Goal: Use online tool/utility: Utilize a website feature to perform a specific function

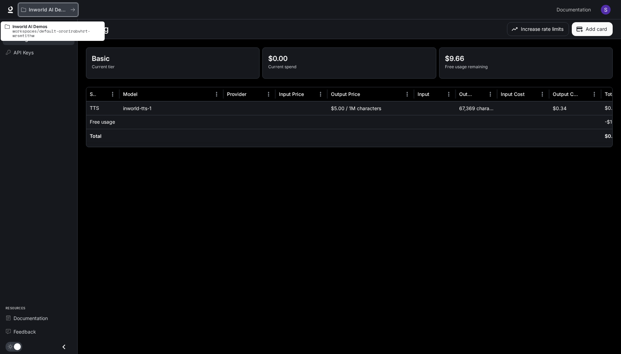
click at [48, 9] on p "Inworld AI Demos" at bounding box center [48, 10] width 39 height 6
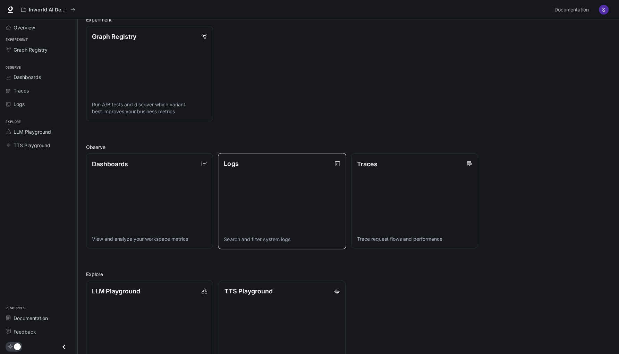
scroll to position [115, 0]
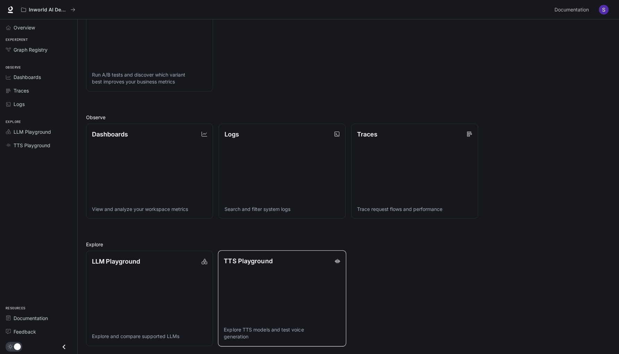
click at [272, 287] on link "TTS Playground Explore TTS models and test voice generation" at bounding box center [282, 299] width 128 height 96
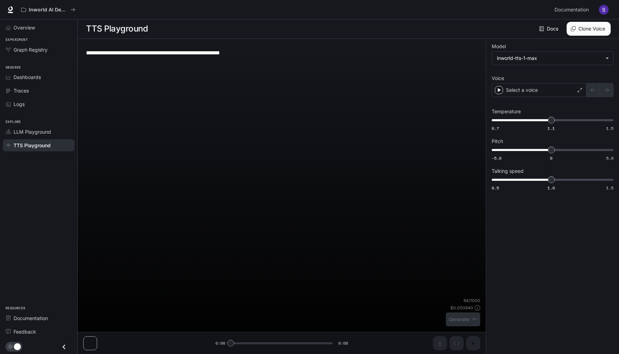
scroll to position [0, 0]
type textarea "**********"
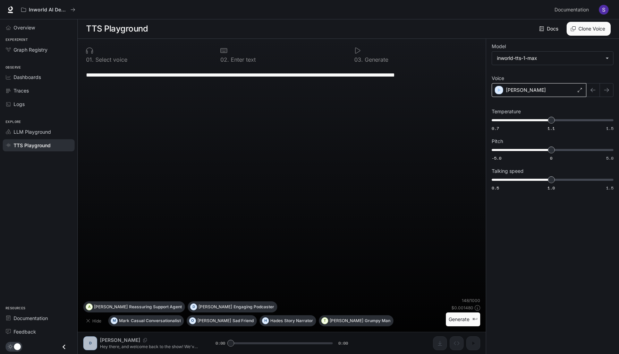
click at [580, 91] on icon at bounding box center [579, 90] width 4 height 4
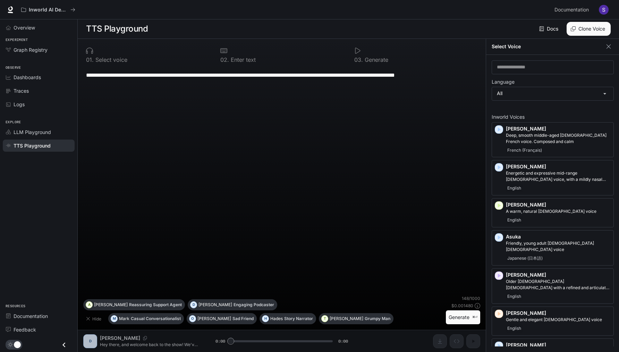
scroll to position [0, 0]
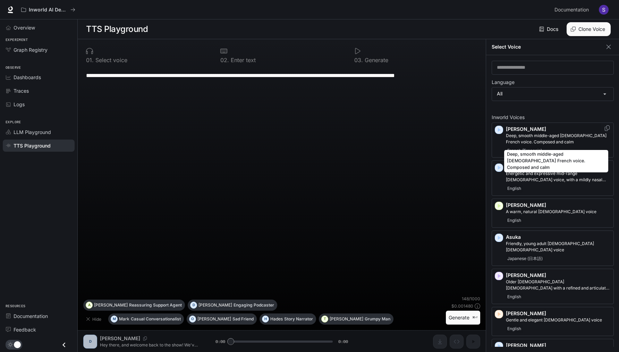
click at [547, 139] on p "Deep, smooth middle-aged [DEMOGRAPHIC_DATA] French voice. Composed and calm" at bounding box center [558, 138] width 105 height 12
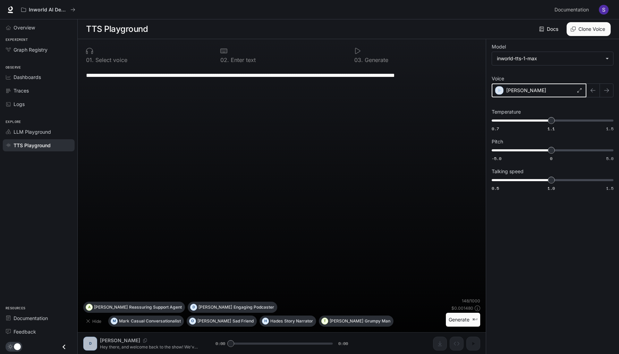
click at [499, 89] on icon "button" at bounding box center [499, 90] width 3 height 4
click at [578, 90] on icon at bounding box center [579, 90] width 4 height 4
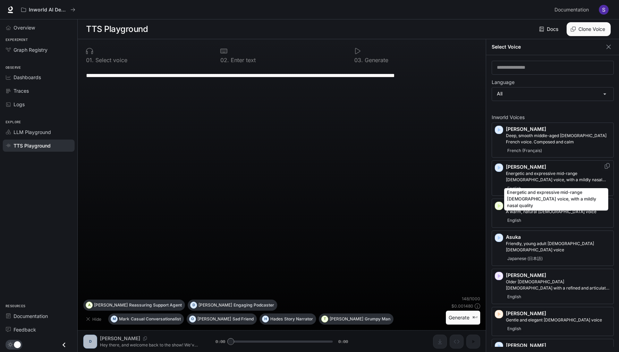
click at [535, 178] on p "Energetic and expressive mid-range [DEMOGRAPHIC_DATA] voice, with a mildly nasa…" at bounding box center [558, 176] width 105 height 12
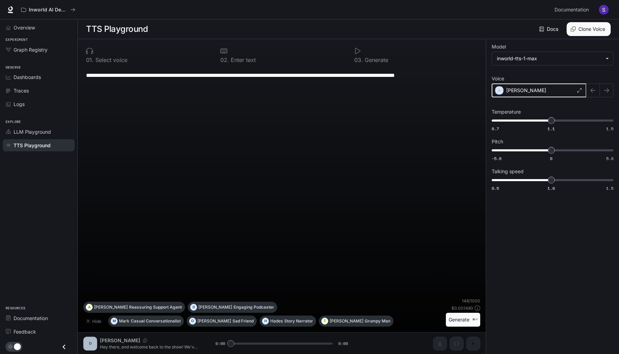
click at [499, 89] on icon "button" at bounding box center [499, 90] width 3 height 4
click at [579, 90] on icon at bounding box center [579, 90] width 4 height 4
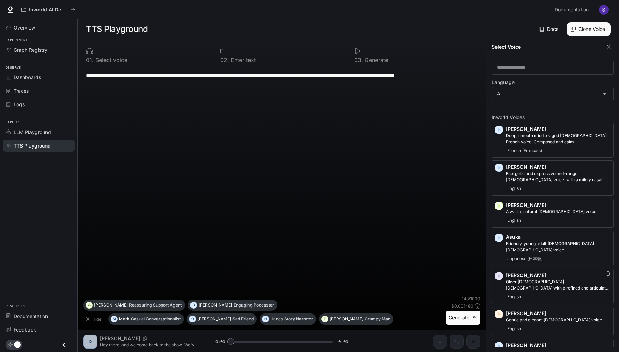
click at [500, 272] on icon "button" at bounding box center [498, 275] width 7 height 7
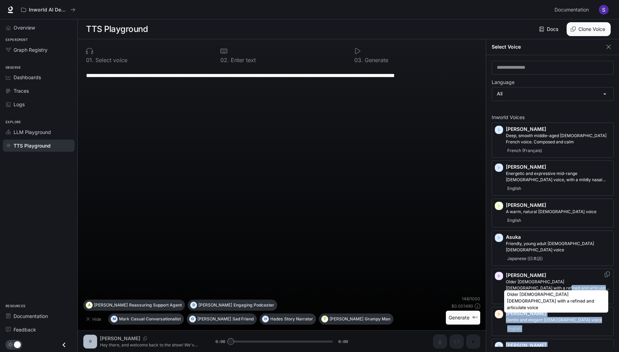
click at [546, 285] on body "**********" at bounding box center [309, 176] width 619 height 352
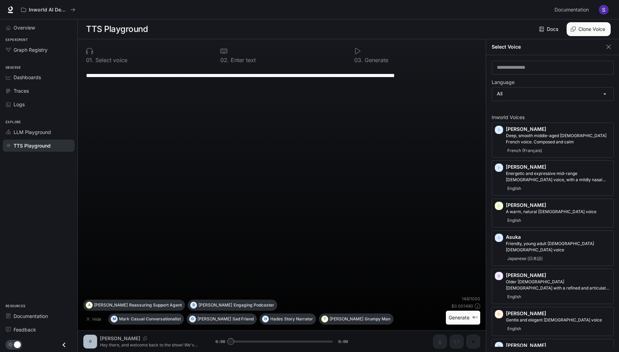
click at [489, 256] on div "**********" at bounding box center [552, 203] width 133 height 297
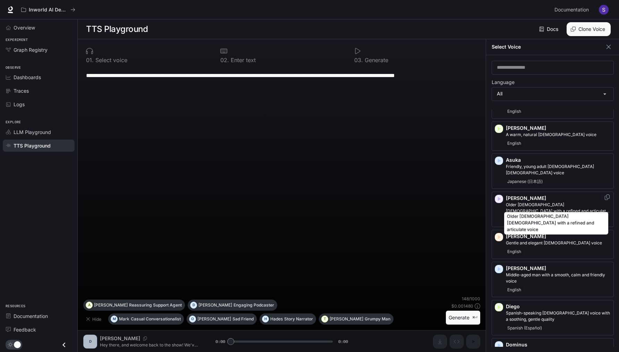
scroll to position [85, 0]
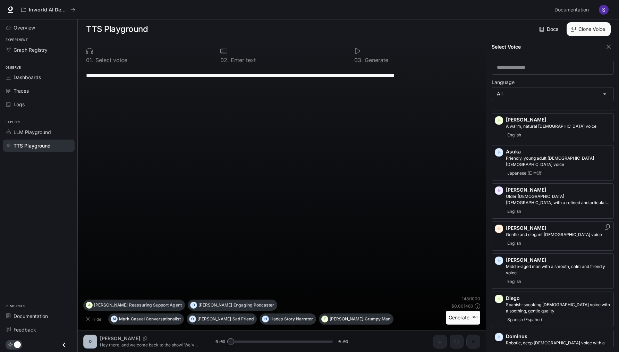
click at [498, 226] on icon "button" at bounding box center [499, 228] width 3 height 4
click at [501, 257] on icon "button" at bounding box center [498, 260] width 7 height 7
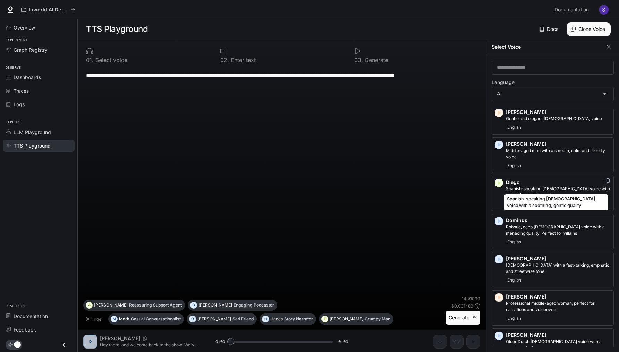
scroll to position [204, 0]
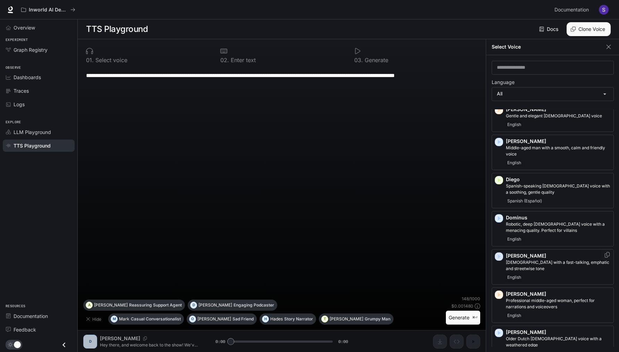
click at [500, 253] on icon "button" at bounding box center [498, 256] width 7 height 7
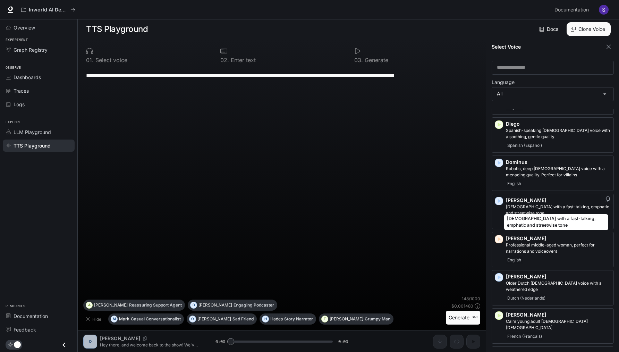
scroll to position [269, 0]
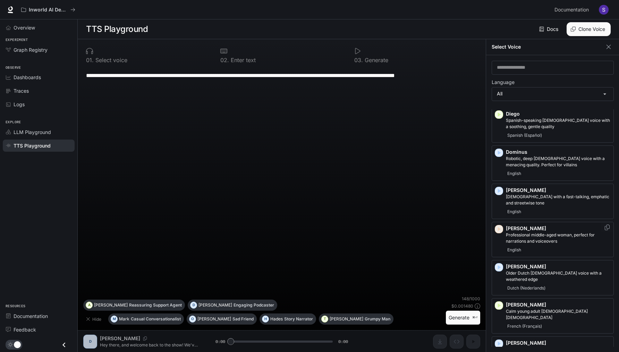
click at [499, 227] on icon "button" at bounding box center [499, 229] width 3 height 4
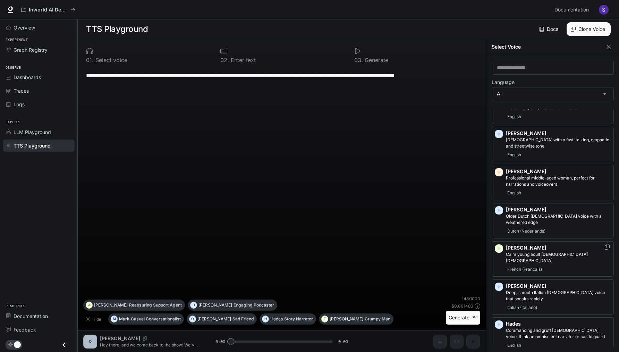
scroll to position [326, 0]
click at [604, 168] on icon "Copy Voice ID" at bounding box center [606, 171] width 5 height 6
click at [603, 168] on icon "Copy Voice ID" at bounding box center [606, 171] width 7 height 6
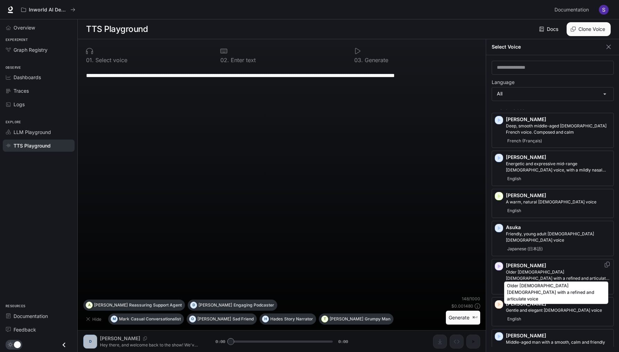
scroll to position [0, 0]
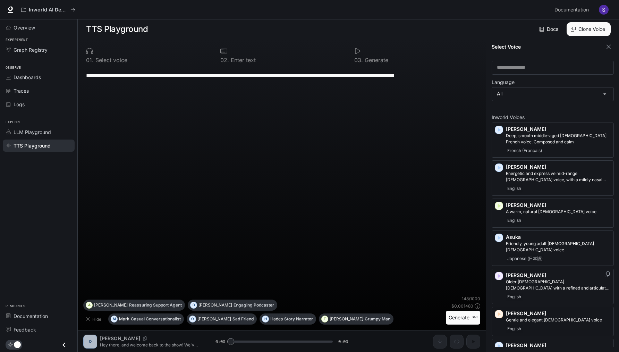
click at [500, 272] on icon "button" at bounding box center [498, 275] width 7 height 7
click at [500, 168] on icon "button" at bounding box center [498, 167] width 7 height 7
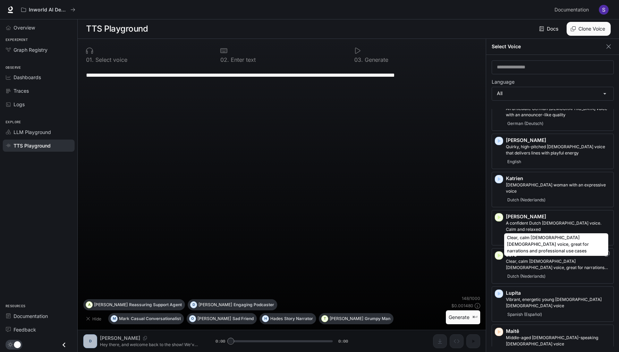
scroll to position [766, 0]
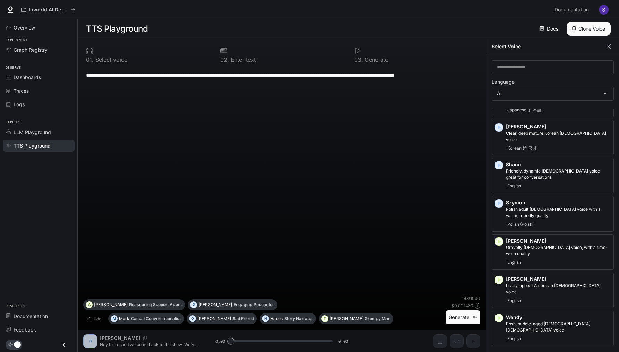
scroll to position [1456, 0]
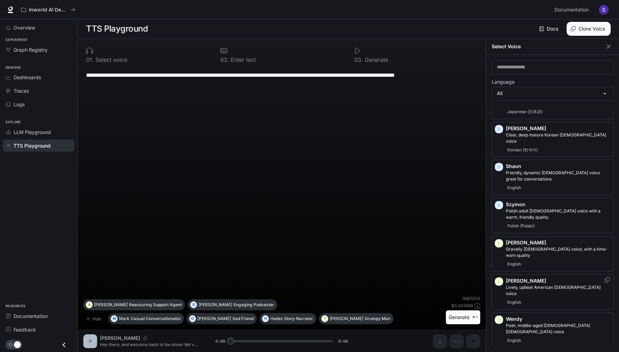
click at [498, 279] on icon "button" at bounding box center [499, 281] width 3 height 4
click at [499, 241] on icon "button" at bounding box center [499, 243] width 3 height 4
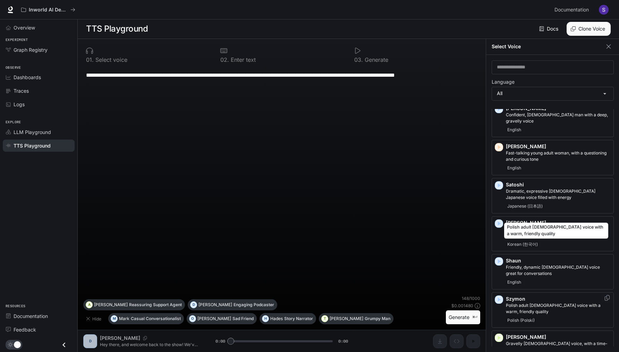
scroll to position [1361, 0]
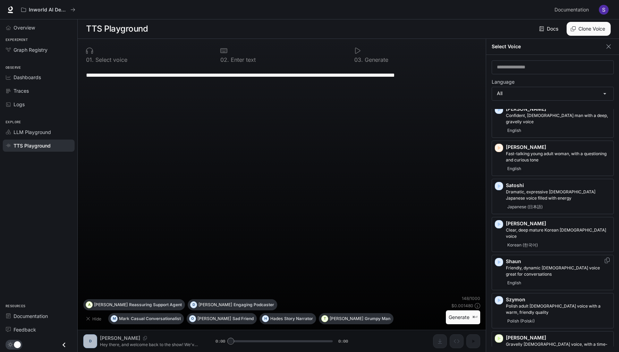
click at [500, 258] on icon "button" at bounding box center [498, 261] width 7 height 7
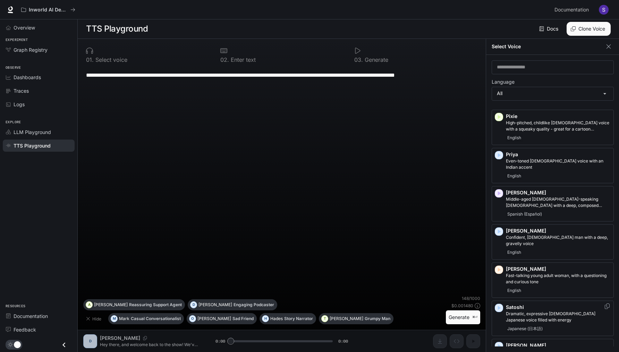
scroll to position [1236, 0]
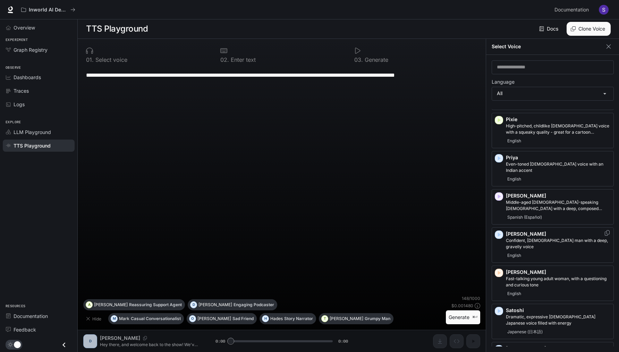
click at [499, 232] on icon "button" at bounding box center [499, 234] width 3 height 4
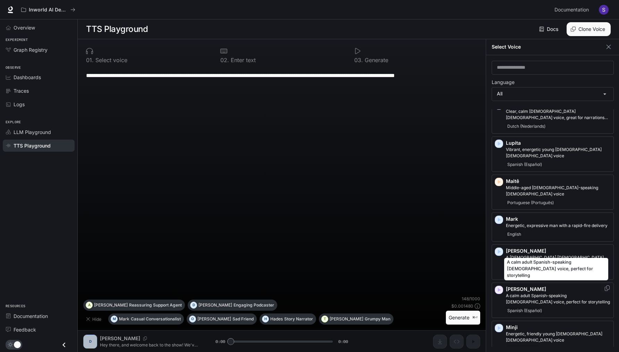
scroll to position [912, 0]
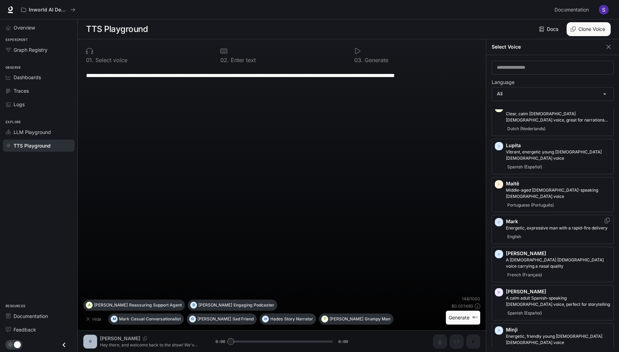
click at [499, 218] on icon "button" at bounding box center [498, 221] width 7 height 7
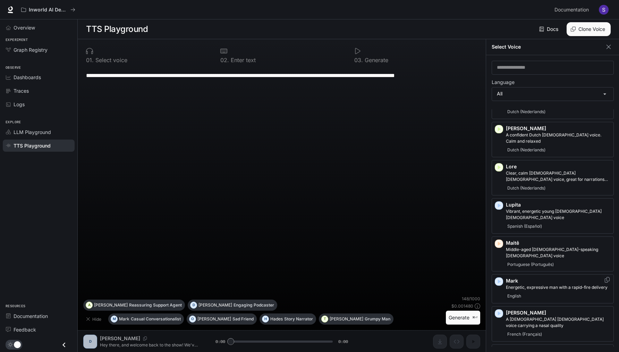
scroll to position [852, 0]
click at [501, 278] on icon "button" at bounding box center [498, 281] width 7 height 7
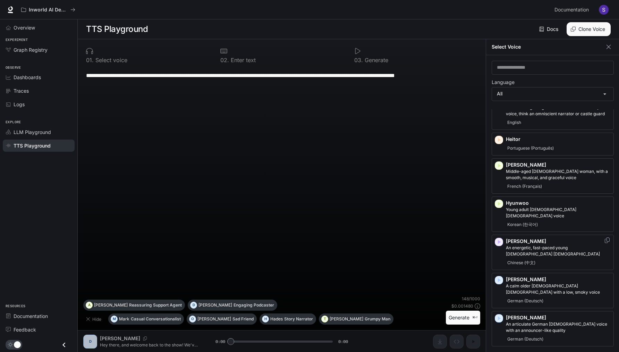
scroll to position [540, 0]
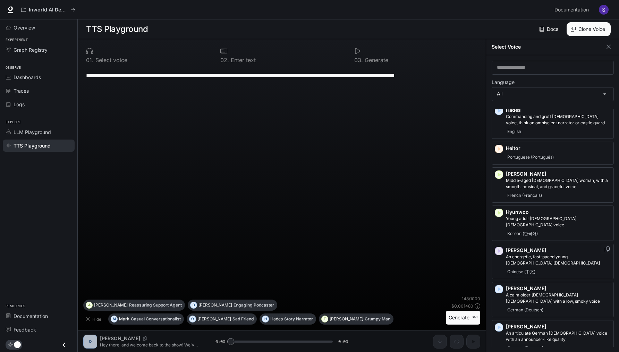
click at [499, 247] on icon "button" at bounding box center [498, 250] width 7 height 7
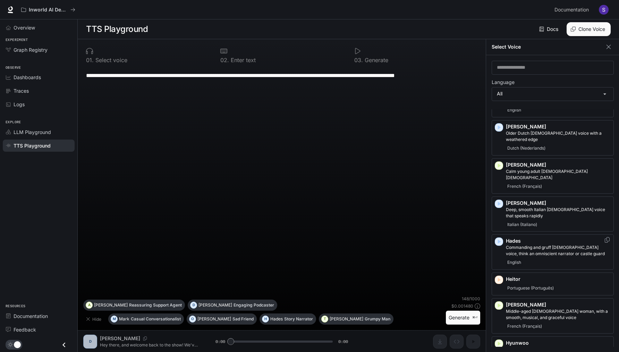
scroll to position [403, 0]
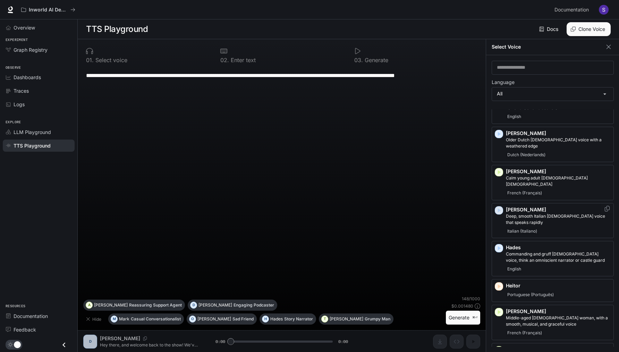
click at [499, 207] on icon "button" at bounding box center [498, 210] width 7 height 7
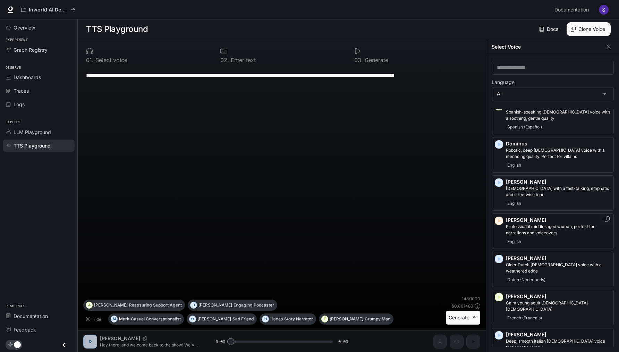
scroll to position [272, 0]
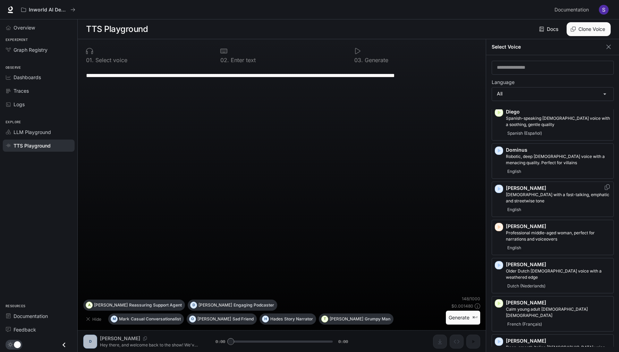
click at [498, 187] on icon "button" at bounding box center [499, 189] width 3 height 4
click at [499, 187] on icon "button" at bounding box center [499, 189] width 3 height 4
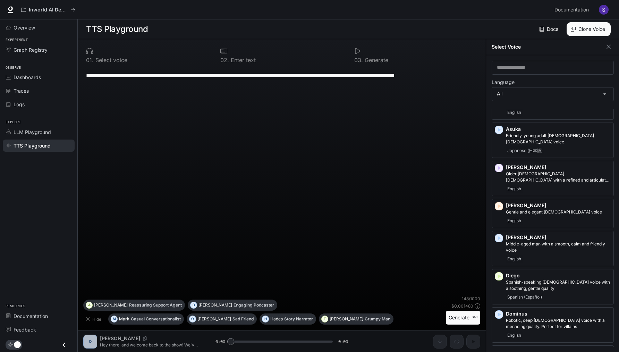
scroll to position [108, 0]
